Goal: Use online tool/utility: Use online tool/utility

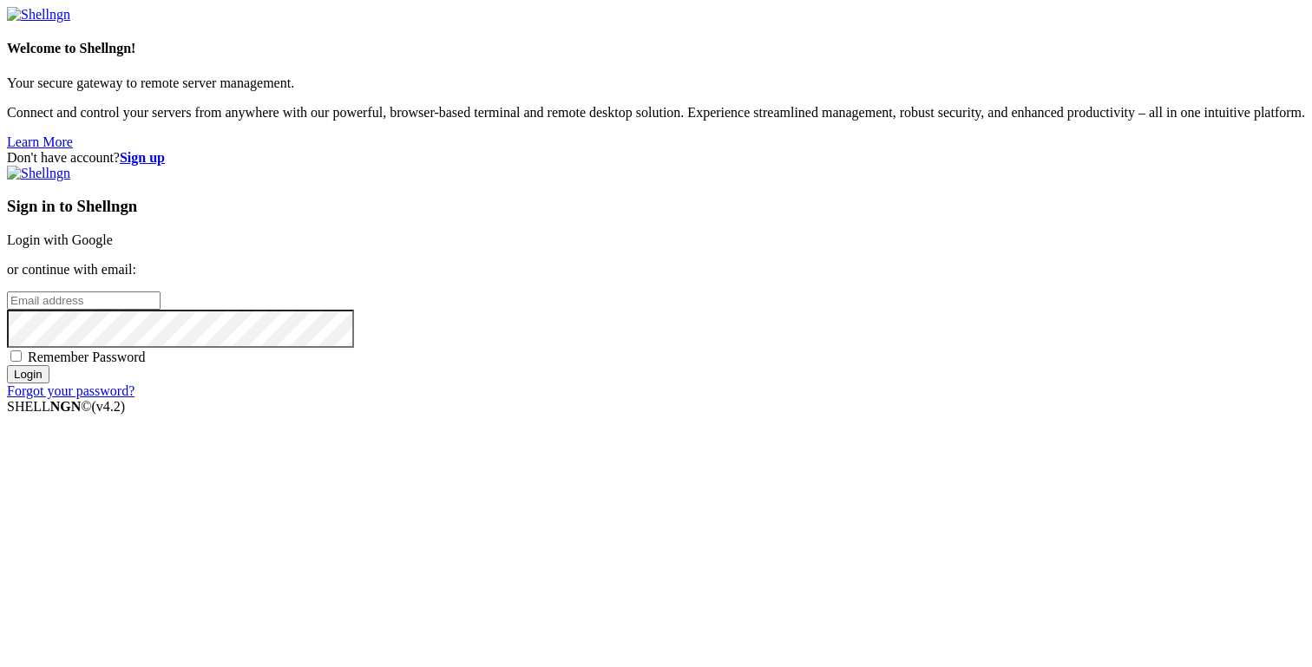
type input "[PERSON_NAME][EMAIL_ADDRESS][DOMAIN_NAME]"
click at [49, 384] on input "Login" at bounding box center [28, 374] width 43 height 18
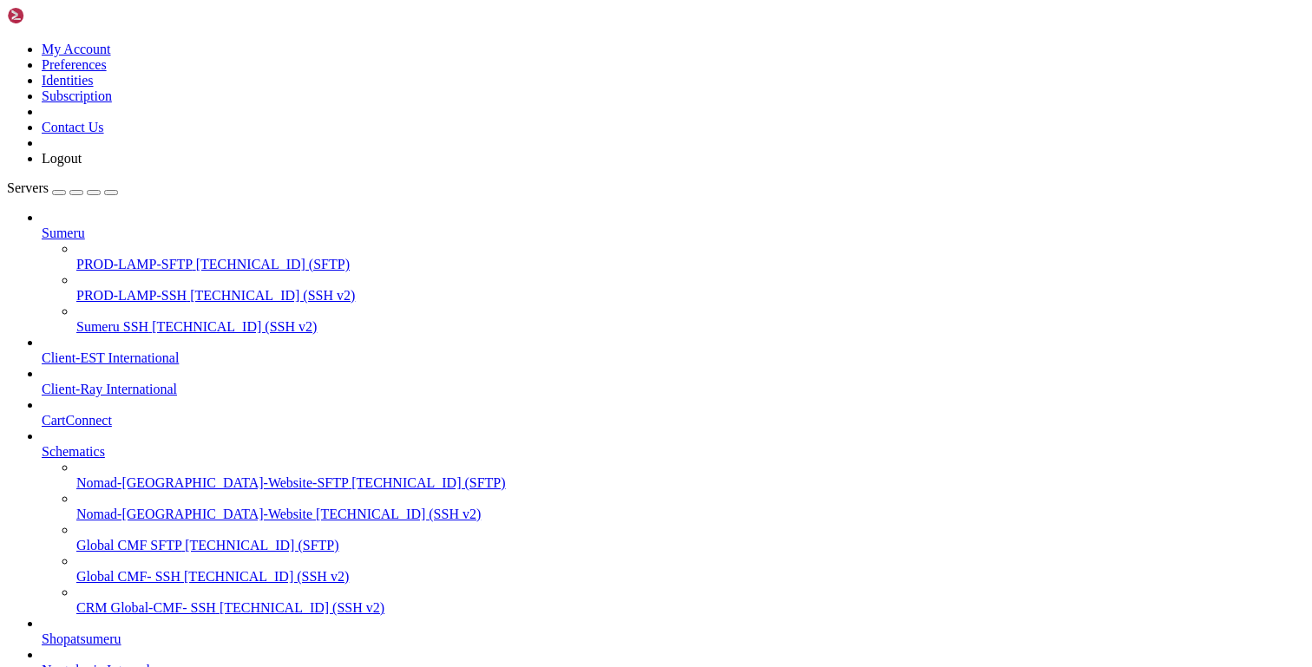
scroll to position [355, 0]
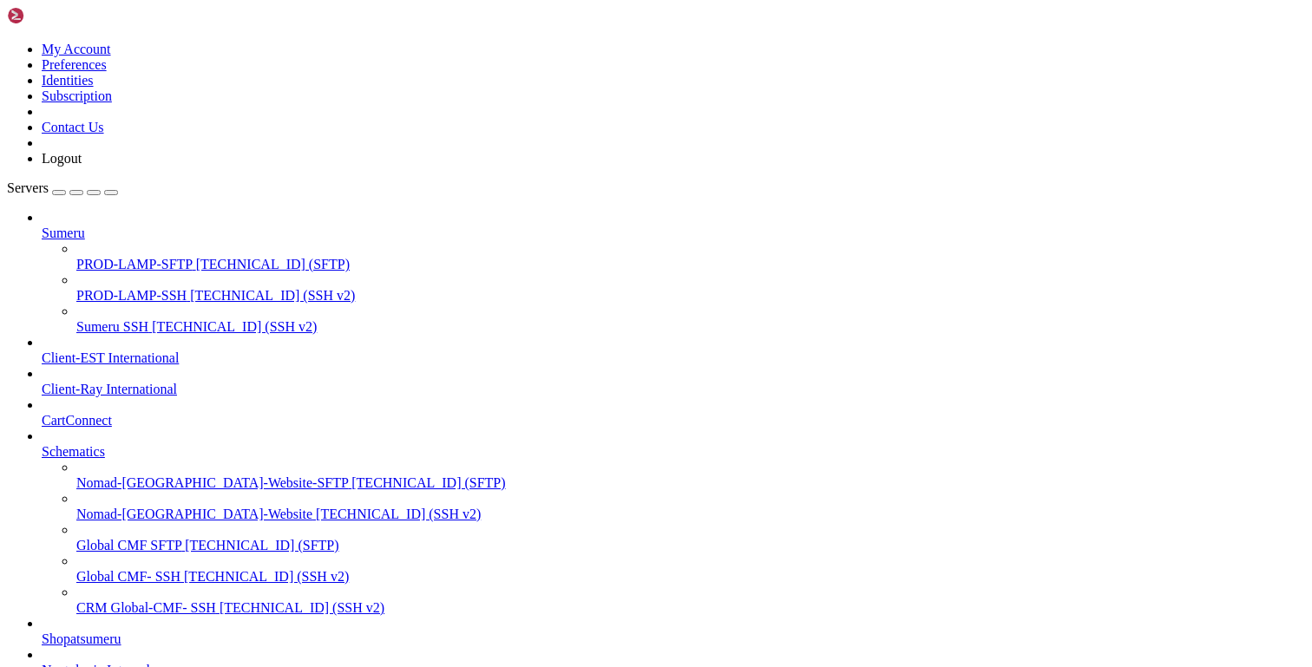
scroll to position [4762, 0]
